Goal: Task Accomplishment & Management: Manage account settings

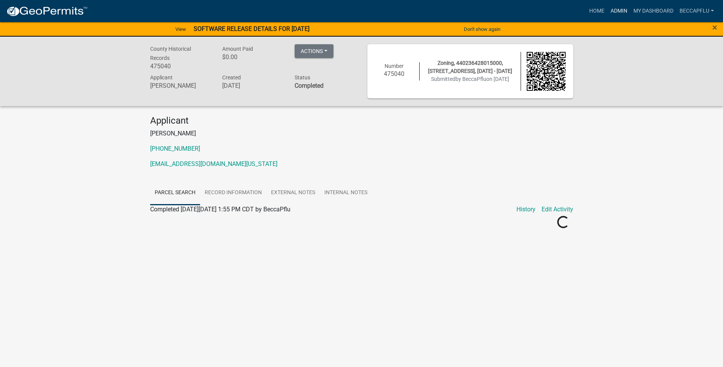
click at [620, 8] on link "Admin" at bounding box center [619, 11] width 23 height 14
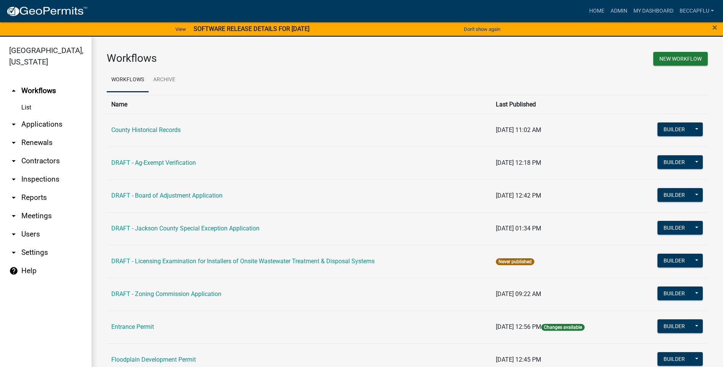
click at [48, 115] on link "arrow_drop_down Applications" at bounding box center [45, 124] width 91 height 18
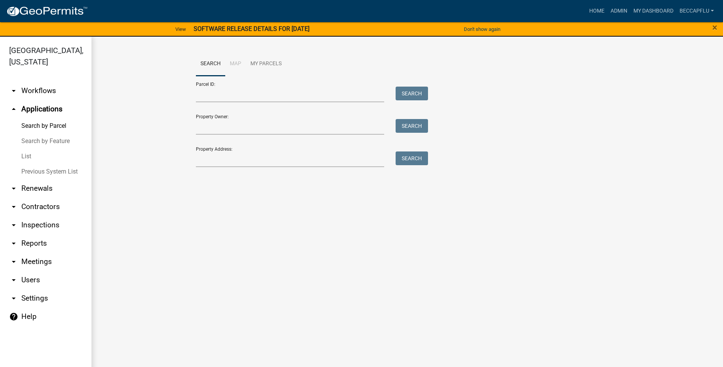
click at [27, 149] on link "List" at bounding box center [45, 156] width 91 height 15
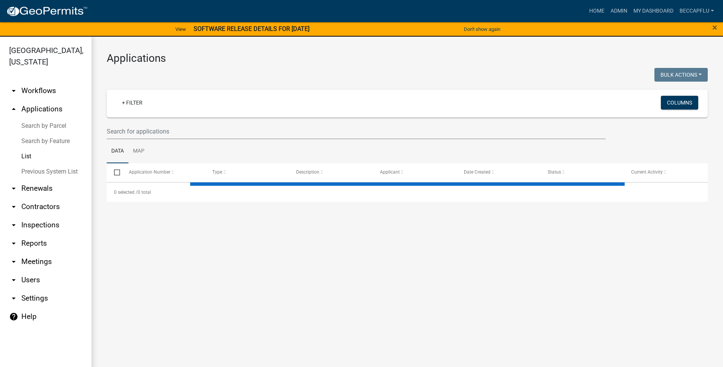
select select "3: 100"
